Goal: Task Accomplishment & Management: Manage account settings

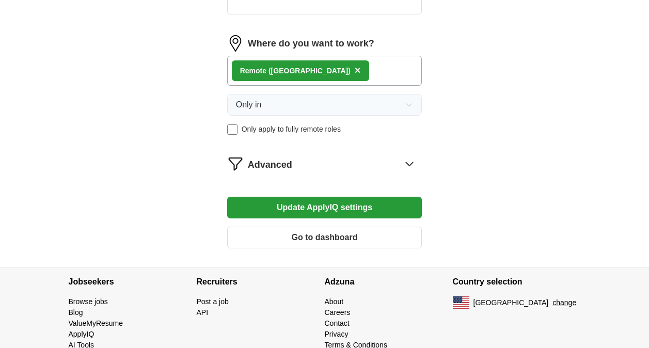
scroll to position [493, 0]
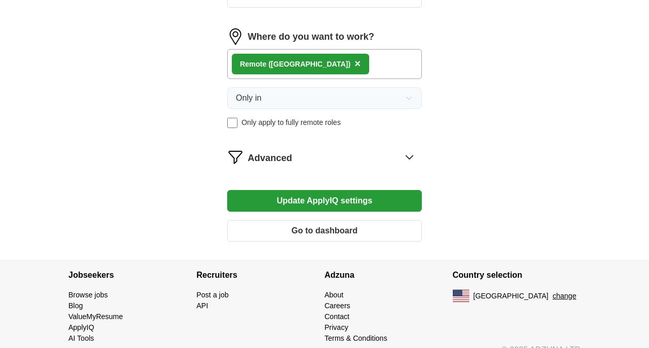
click at [389, 152] on div "Advanced" at bounding box center [335, 157] width 175 height 17
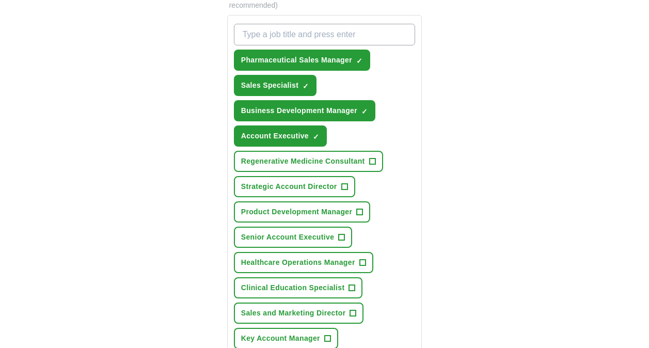
scroll to position [384, 0]
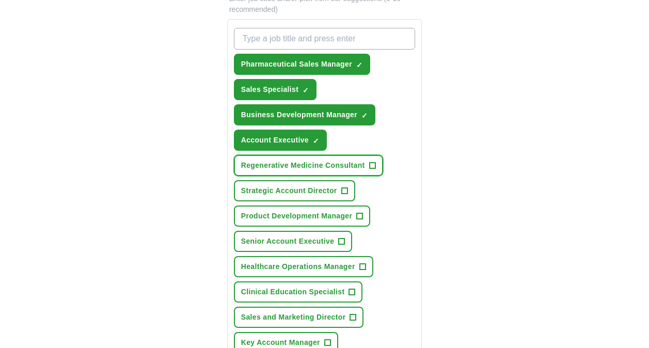
click at [358, 162] on span "Regenerative Medicine Consultant" at bounding box center [303, 165] width 124 height 11
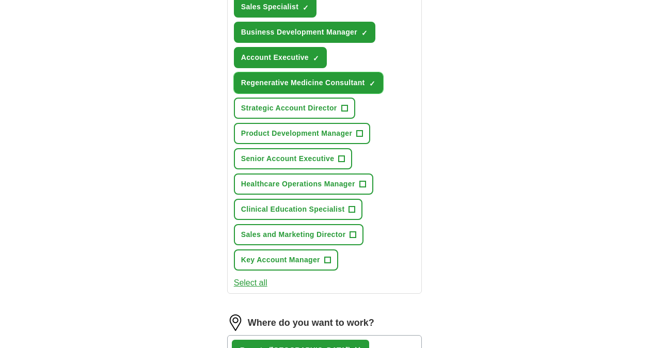
scroll to position [468, 0]
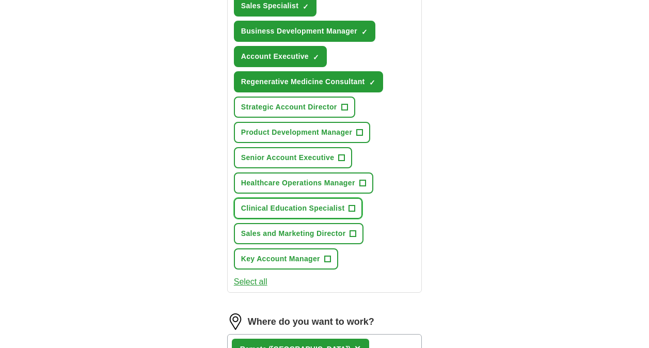
click at [351, 205] on span "+" at bounding box center [352, 209] width 6 height 8
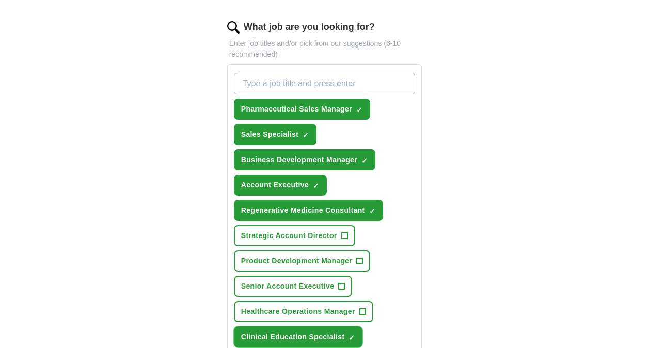
scroll to position [339, 0]
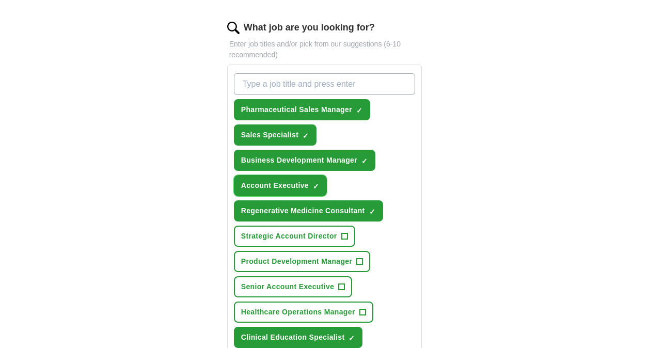
click at [298, 180] on button "Account Executive ✓ ×" at bounding box center [280, 185] width 93 height 21
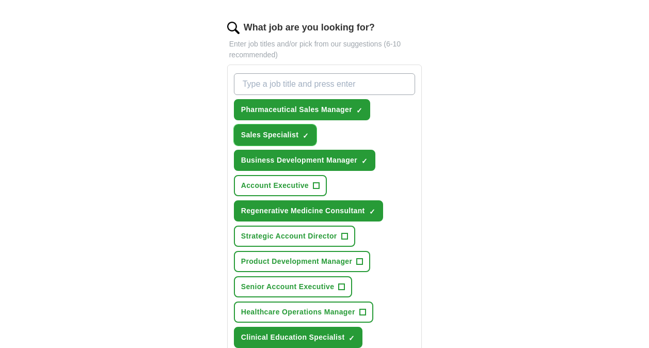
click at [285, 129] on button "Sales Specialist ✓ ×" at bounding box center [275, 134] width 83 height 21
click at [286, 76] on input "What job are you looking for?" at bounding box center [325, 84] width 182 height 22
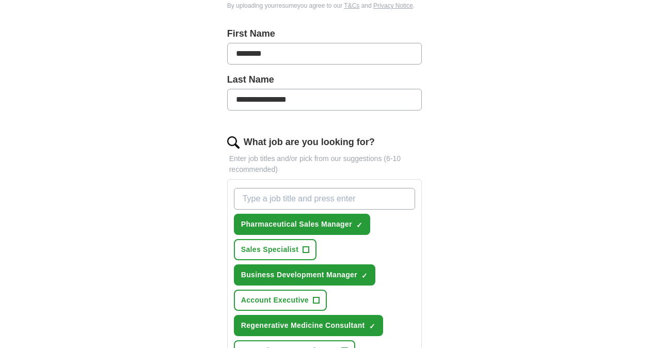
scroll to position [224, 0]
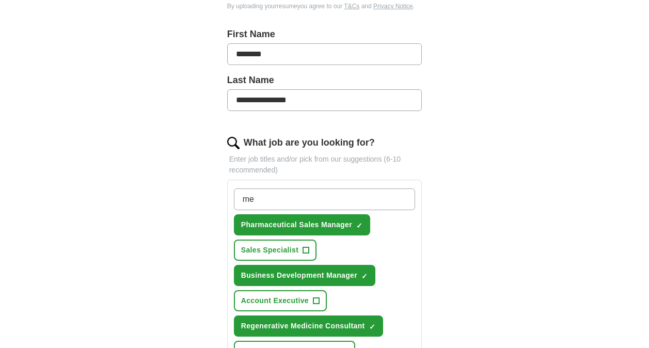
type input "m"
type input "Medical sales"
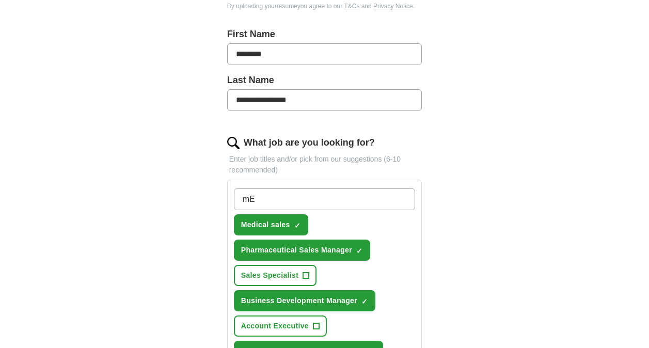
type input "m"
type input "L"
type input "Business Development Manager Life Sciences, Wellness, Nutrition"
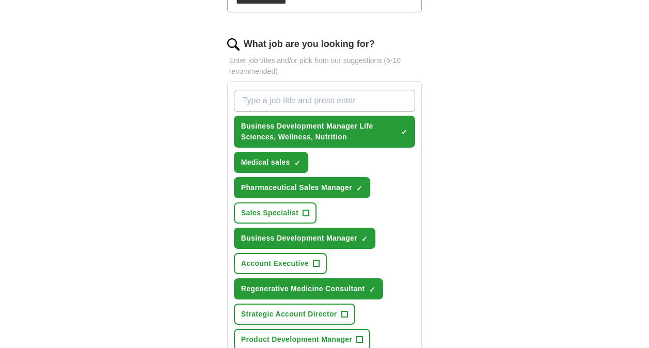
scroll to position [325, 0]
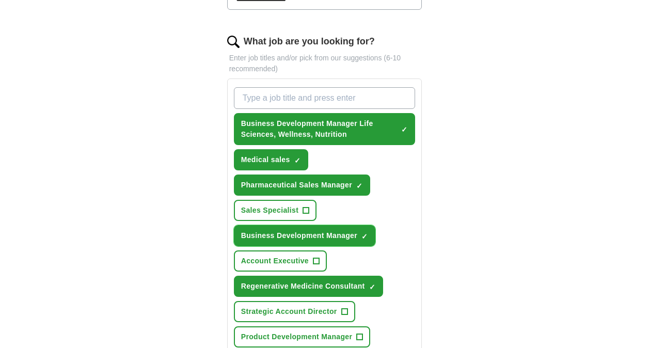
click at [0, 0] on span "×" at bounding box center [0, 0] width 0 height 0
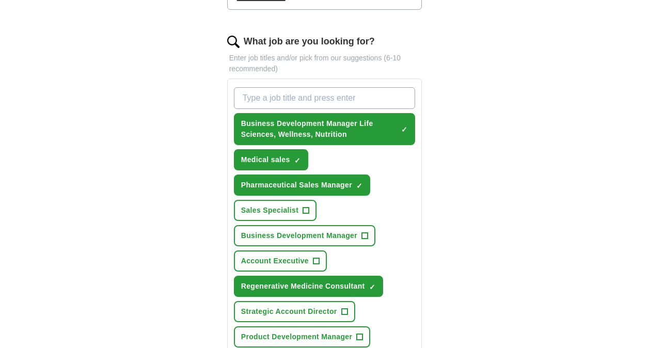
click at [306, 96] on input "What job are you looking for?" at bounding box center [325, 98] width 182 height 22
type input "Business Development Manager Healthcare"
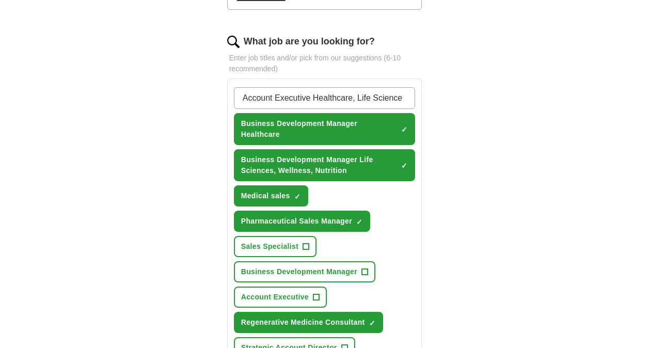
type input "Account Executive Healthcare, Life Sciences"
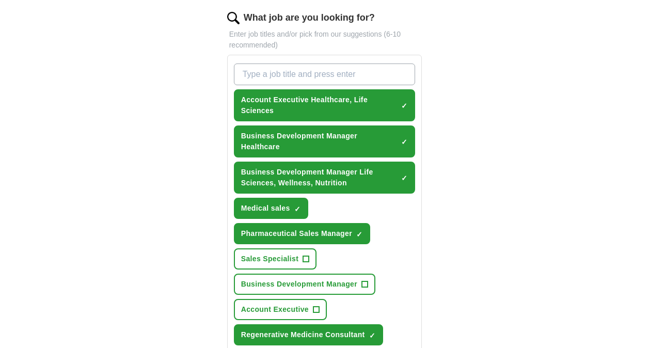
scroll to position [346, 0]
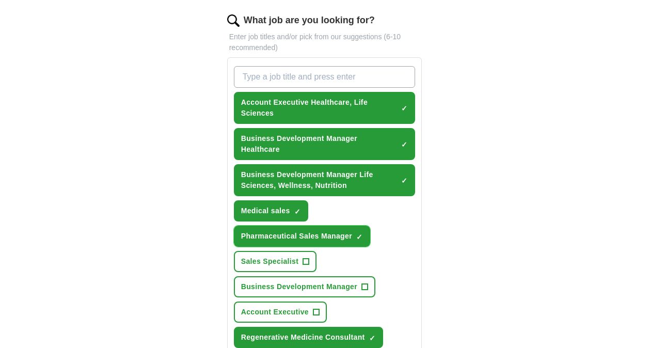
click at [0, 0] on span "×" at bounding box center [0, 0] width 0 height 0
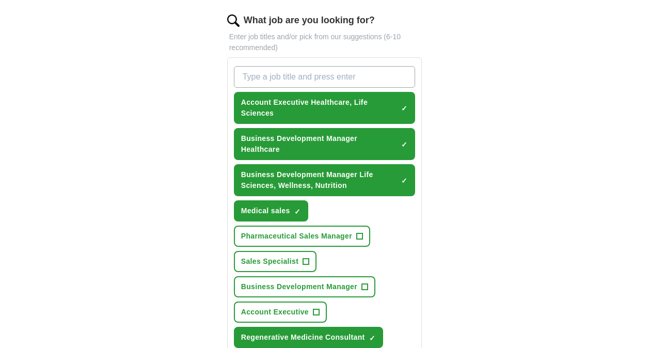
click at [315, 76] on input "What job are you looking for?" at bounding box center [325, 77] width 182 height 22
type input "Pharmaceutical Sales"
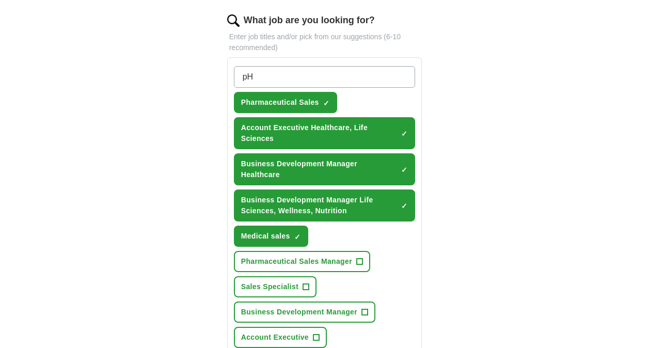
type input "p"
type input "Pharmaceutical Account Manager"
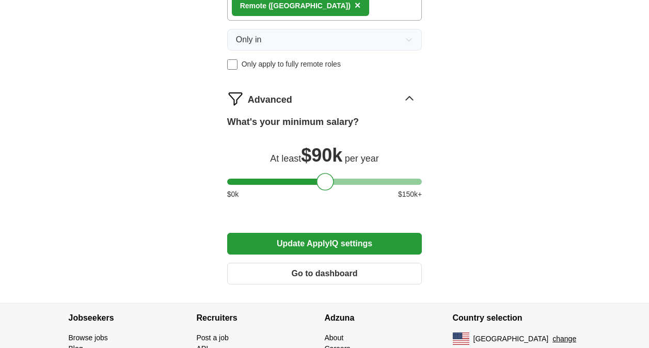
scroll to position [1003, 0]
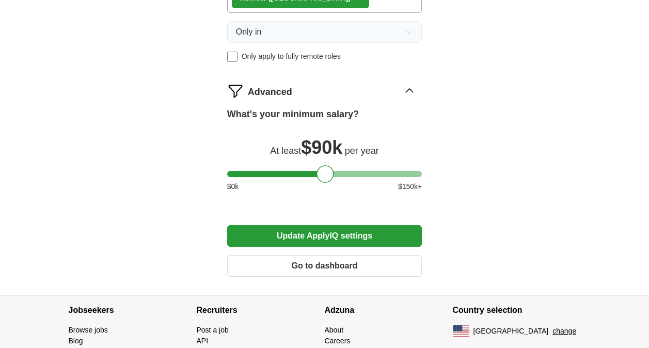
click at [340, 233] on button "Update ApplyIQ settings" at bounding box center [324, 236] width 195 height 22
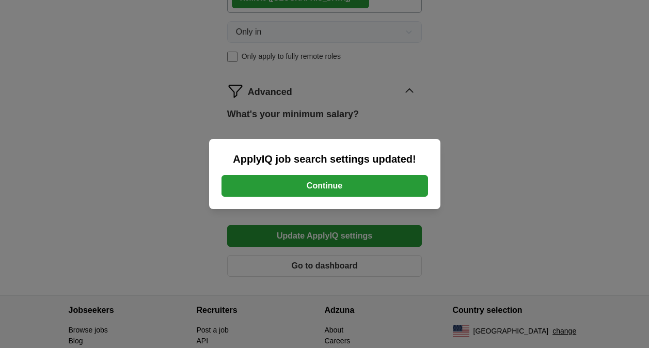
click at [349, 177] on button "Continue" at bounding box center [325, 186] width 207 height 22
